Goal: Use online tool/utility

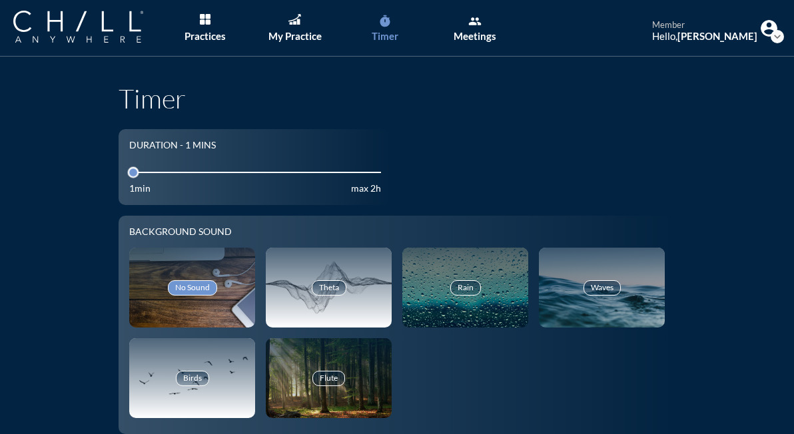
click at [235, 178] on input "1" at bounding box center [255, 172] width 252 height 13
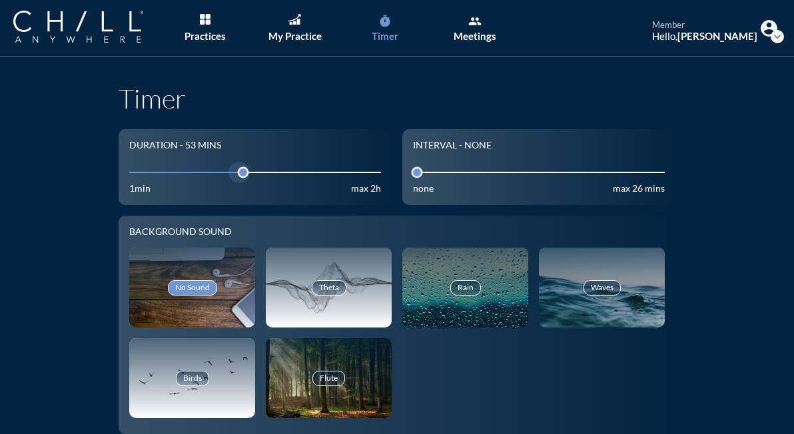
click at [212, 169] on input "1" at bounding box center [255, 172] width 252 height 13
click at [190, 166] on input "1" at bounding box center [255, 172] width 252 height 13
click at [313, 362] on div "Flute" at bounding box center [329, 379] width 126 height 80
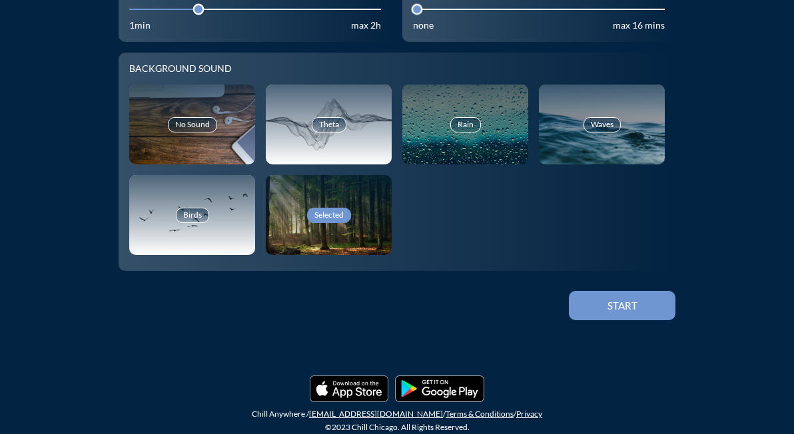
scroll to position [165, 0]
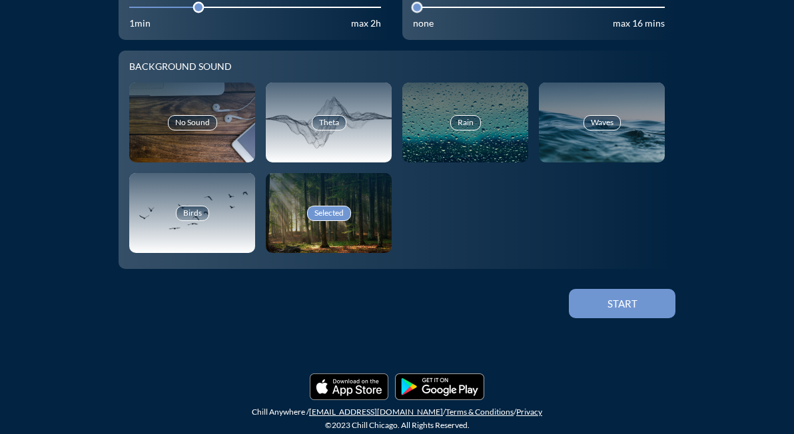
click at [608, 306] on div "Start" at bounding box center [622, 304] width 60 height 12
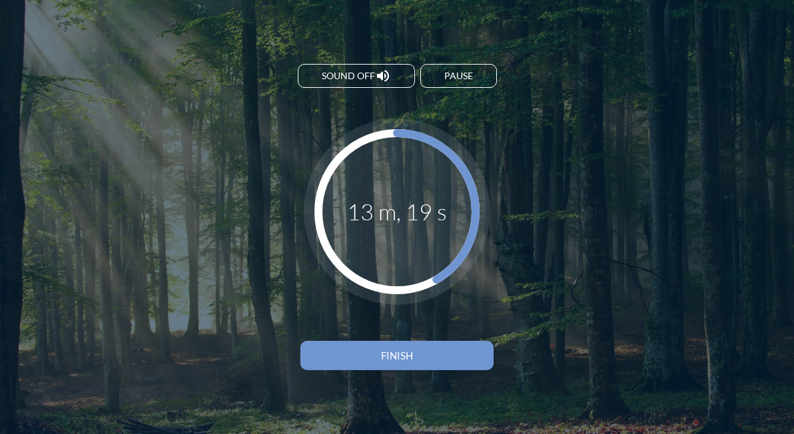
click at [395, 314] on div "Sound off volume_up Pause 13 m, 19 s Finish" at bounding box center [397, 217] width 213 height 354
click at [461, 80] on div "Pause" at bounding box center [458, 76] width 29 height 11
